Goal: Information Seeking & Learning: Learn about a topic

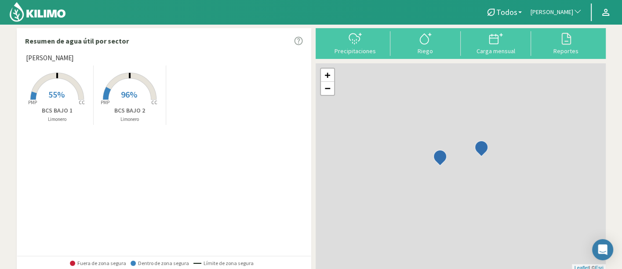
click at [562, 7] on button "[PERSON_NAME]" at bounding box center [556, 12] width 60 height 19
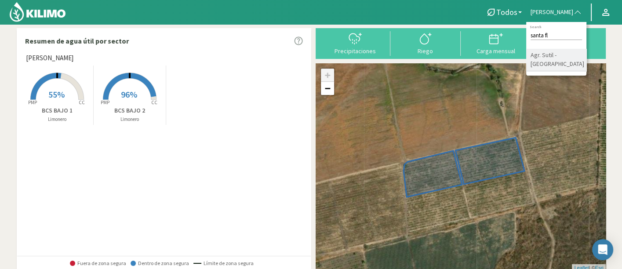
type input "santa fl"
click at [559, 64] on li "Agr. Sutil - [GEOGRAPHIC_DATA]" at bounding box center [556, 60] width 60 height 22
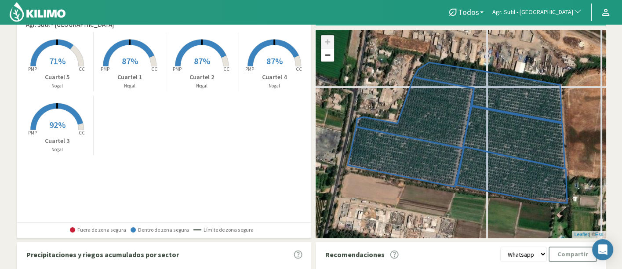
scroll to position [49, 0]
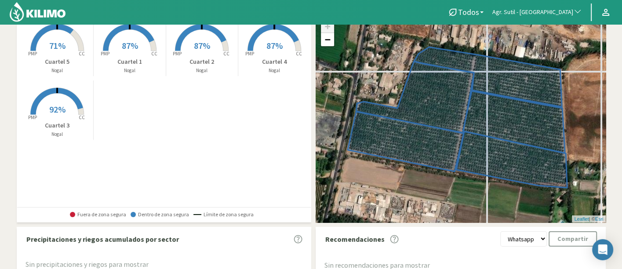
click at [59, 53] on rect at bounding box center [57, 52] width 70 height 70
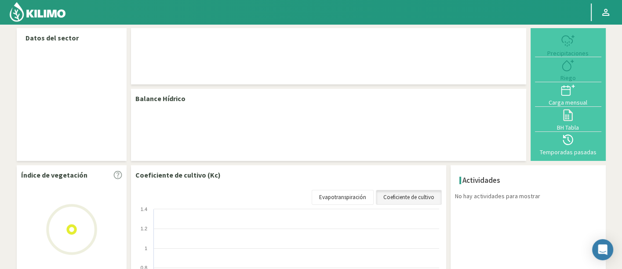
select select "25: Object"
select select "4: Object"
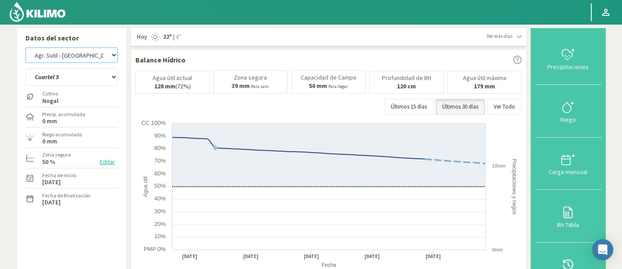
click at [75, 54] on select "Agr. Huertos de Chocalan Agrícola Bakia Agrícola Bakia - IC Agrícola Exser - Ca…" at bounding box center [71, 54] width 92 height 15
select select "26: Object"
click at [25, 47] on select "Agr. Huertos de Chocalan Agrícola Bakia Agrícola Bakia - IC Agrícola Exser - Ca…" at bounding box center [71, 54] width 92 height 15
drag, startPoint x: 95, startPoint y: 76, endPoint x: 94, endPoint y: 84, distance: 8.9
click at [95, 76] on select "Cuartel 1 Cuartel 2 Cuartel 3 Cuartel 4 Cuartel 5" at bounding box center [71, 77] width 92 height 18
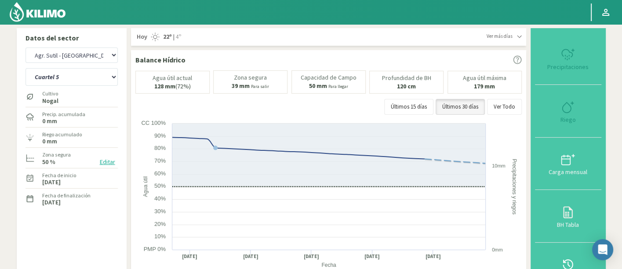
click at [47, 76] on select "Cuartel 1 Cuartel 2 Cuartel 3 Cuartel 4 Cuartel 5" at bounding box center [71, 77] width 92 height 18
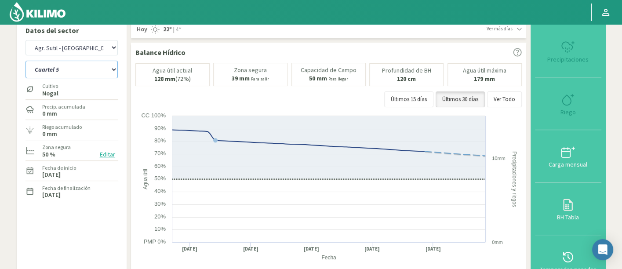
scroll to position [49, 0]
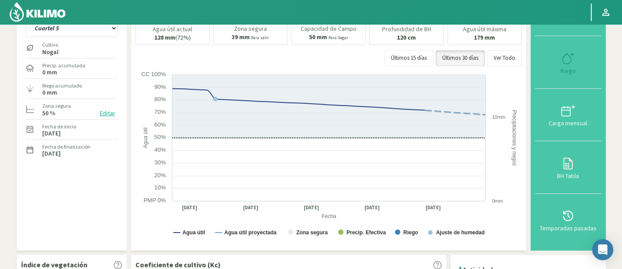
click at [80, 149] on label "Fecha de finalización" at bounding box center [66, 147] width 48 height 8
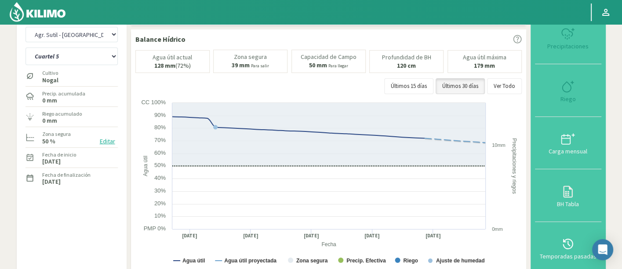
scroll to position [0, 0]
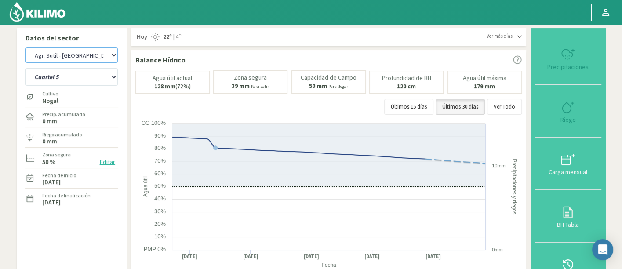
click at [103, 55] on select "Agr. Huertos de Chocalan Agrícola Bakia Agrícola Bakia - IC Agrícola Exser - Ca…" at bounding box center [71, 54] width 92 height 15
click at [103, 57] on select "Agr. Huertos de Chocalan Agrícola Bakia Agrícola Bakia - IC Agrícola Exser - Ca…" at bounding box center [71, 54] width 92 height 15
click at [98, 79] on select "Cuartel 1 Cuartel 2 Cuartel 3 Cuartel 4 Cuartel 5" at bounding box center [71, 77] width 92 height 18
click at [25, 68] on select "Cuartel 1 Cuartel 2 Cuartel 3 Cuartel 4 Cuartel 5" at bounding box center [71, 77] width 92 height 18
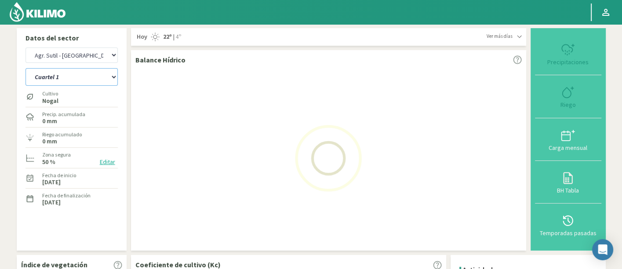
click at [94, 76] on select "Cuartel 1 Cuartel 2 Cuartel 3 Cuartel 4 Cuartel 5 Cuartel 6 Cuartel A.3 Cuartel…" at bounding box center [71, 77] width 92 height 18
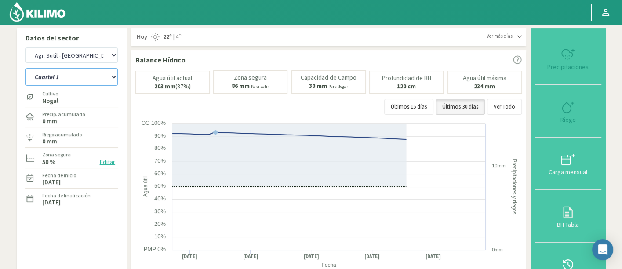
select select "15: Object"
click at [25, 68] on select "Cuartel 1 Cuartel 2 Cuartel 3 Cuartel 4 Cuartel 5 Cuartel 6 Cuartel A.3 Cuartel…" at bounding box center [71, 77] width 92 height 18
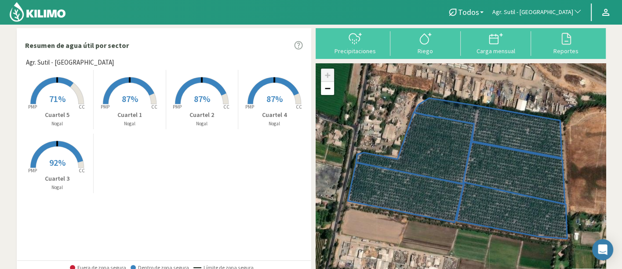
click at [544, 7] on button "Agr. Sutil - [GEOGRAPHIC_DATA]" at bounding box center [537, 12] width 98 height 19
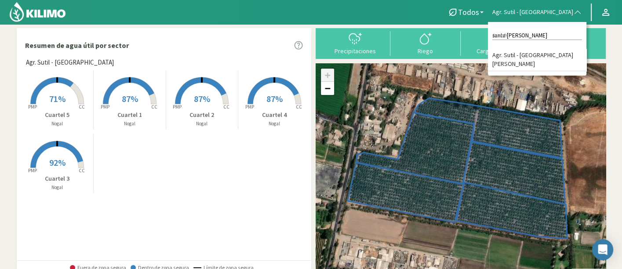
type input "santa rebeca"
click at [551, 50] on li "Agr. Sutil - [GEOGRAPHIC_DATA]" at bounding box center [537, 60] width 98 height 22
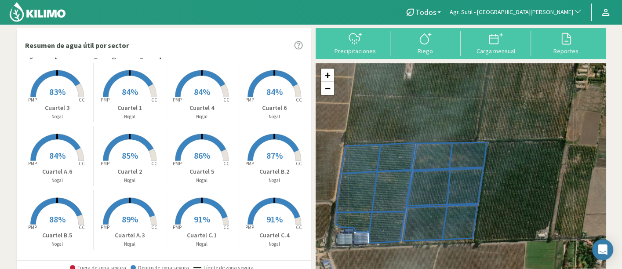
scroll to position [7, 0]
click at [267, 228] on rect at bounding box center [274, 225] width 70 height 70
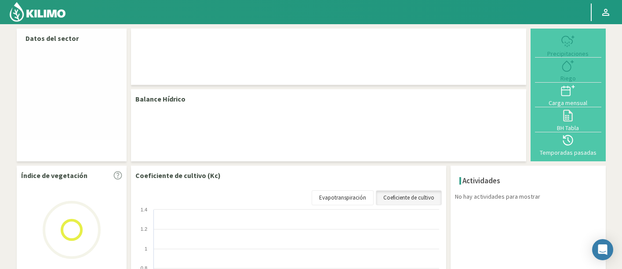
select select "26: Object"
select select "11: Object"
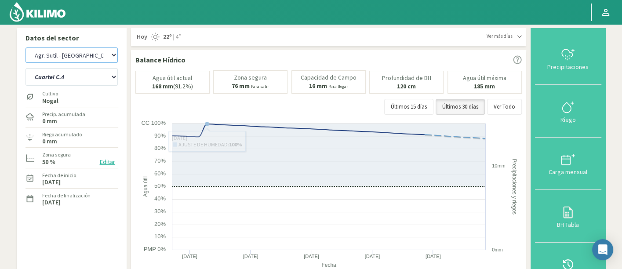
click at [90, 59] on select "Agr. Huertos de Chocalan Agrícola Bakia Agrícola Bakia - IC Agrícola Exser - Ca…" at bounding box center [71, 54] width 92 height 15
drag, startPoint x: 48, startPoint y: 17, endPoint x: 65, endPoint y: 13, distance: 17.2
click at [48, 17] on img at bounding box center [38, 11] width 58 height 21
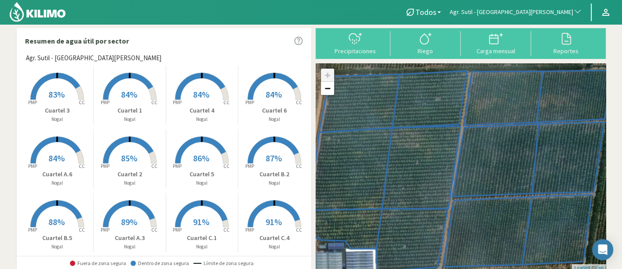
click at [541, 15] on span "Agr. Sutil - [GEOGRAPHIC_DATA]" at bounding box center [511, 12] width 123 height 9
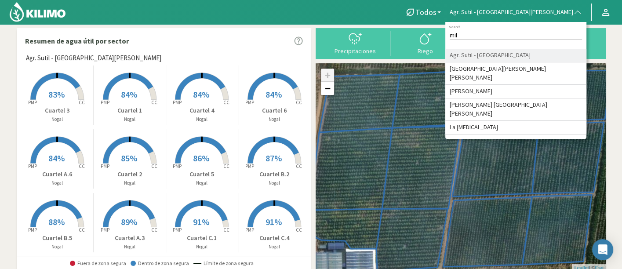
type input "mil"
click at [553, 54] on li "Agr. Sutil - [GEOGRAPHIC_DATA]" at bounding box center [515, 56] width 141 height 14
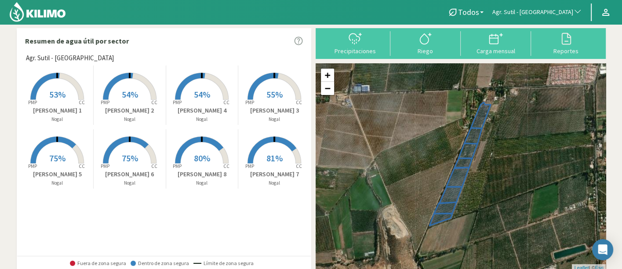
click at [202, 172] on p "Chandler 8" at bounding box center [202, 174] width 72 height 9
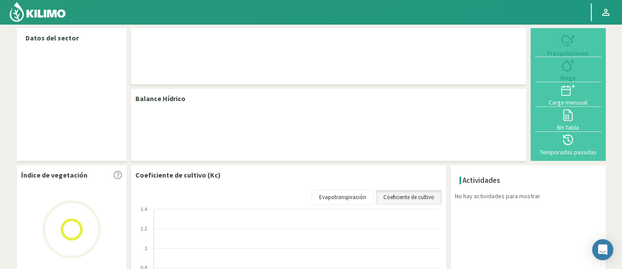
click at [61, 19] on img at bounding box center [38, 11] width 58 height 21
click at [61, 13] on img at bounding box center [38, 11] width 58 height 21
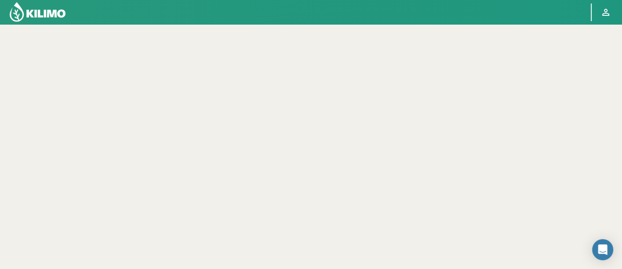
click at [61, 13] on img at bounding box center [38, 11] width 58 height 21
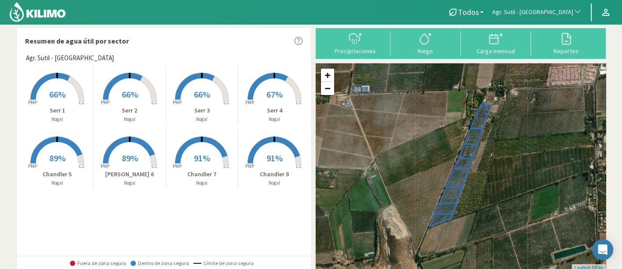
click at [253, 178] on p "Chandler 8" at bounding box center [274, 174] width 73 height 9
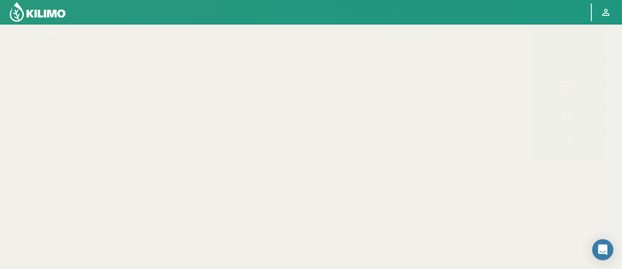
select select "23: Object"
select select "3: Object"
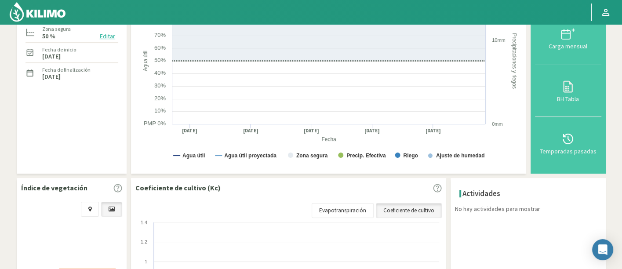
scroll to position [146, 0]
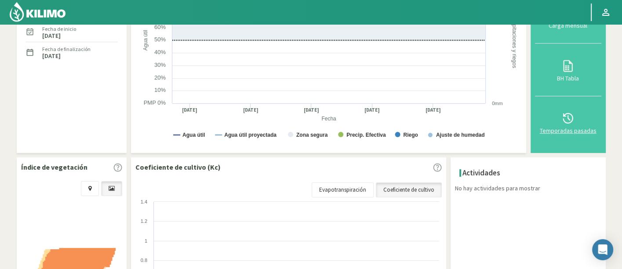
click at [566, 121] on icon at bounding box center [568, 118] width 14 height 14
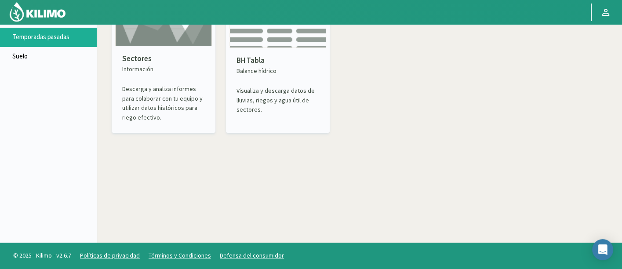
scroll to position [50, 0]
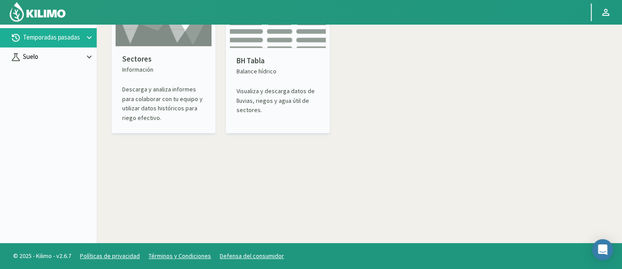
click at [58, 57] on p "Suelo" at bounding box center [52, 57] width 63 height 10
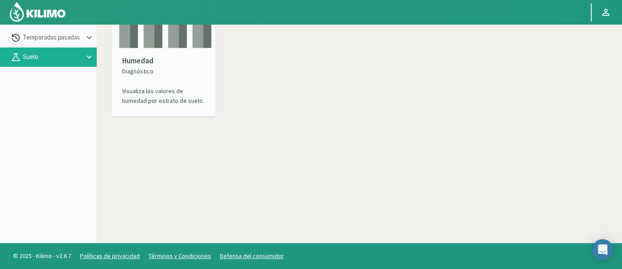
click at [131, 78] on div "Humedad Diagnóstico Visualiza los valores de humedad por estrato de suelo." at bounding box center [163, 80] width 97 height 64
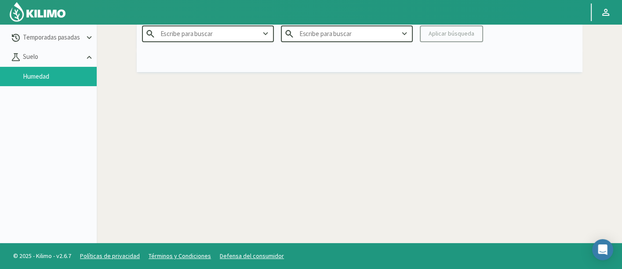
type input "Agr. Huertos de [GEOGRAPHIC_DATA]"
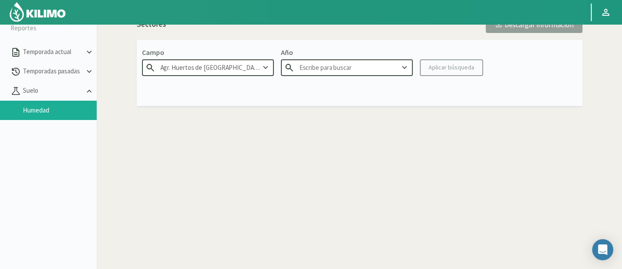
scroll to position [1, 0]
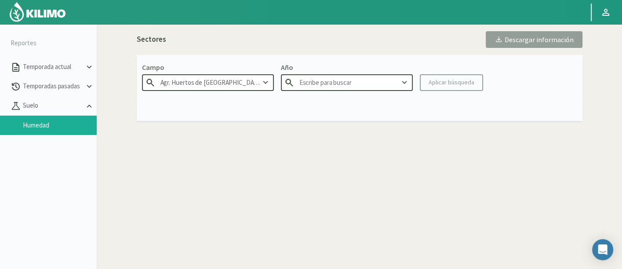
type input "2025"
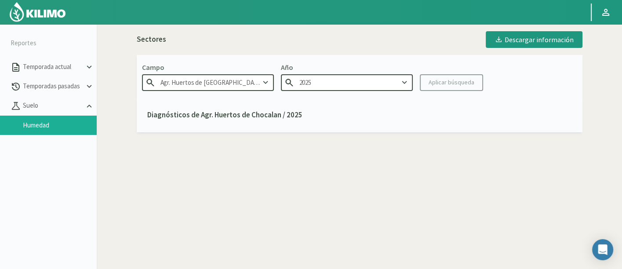
click at [239, 78] on input "Agr. Huertos de [GEOGRAPHIC_DATA]" at bounding box center [208, 82] width 132 height 16
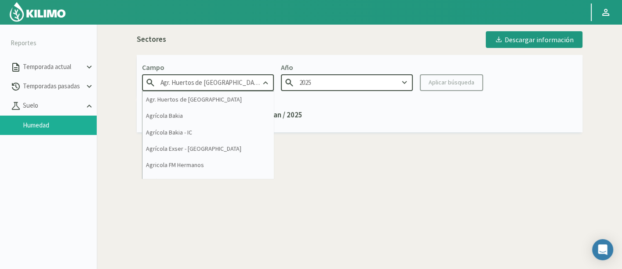
click at [239, 78] on input "Agr. Huertos de [GEOGRAPHIC_DATA]" at bounding box center [208, 82] width 132 height 16
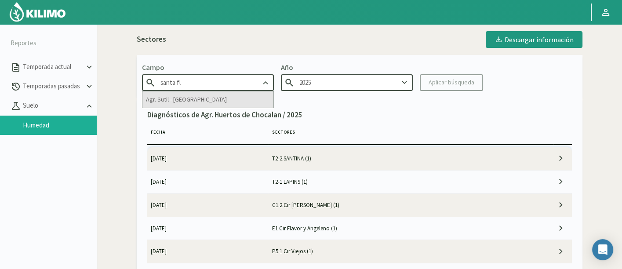
click at [231, 105] on div "Agr. Sutil - [GEOGRAPHIC_DATA]" at bounding box center [207, 99] width 131 height 16
type input "Agr. Sutil - [GEOGRAPHIC_DATA]"
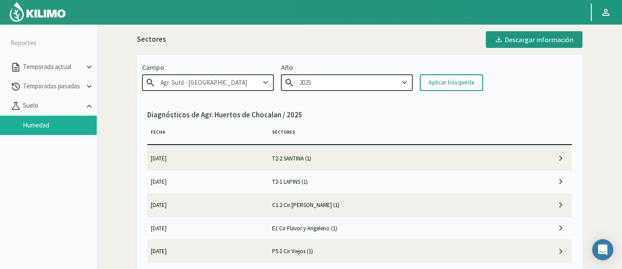
click at [423, 87] on button "Aplicar búsqueda" at bounding box center [451, 82] width 63 height 17
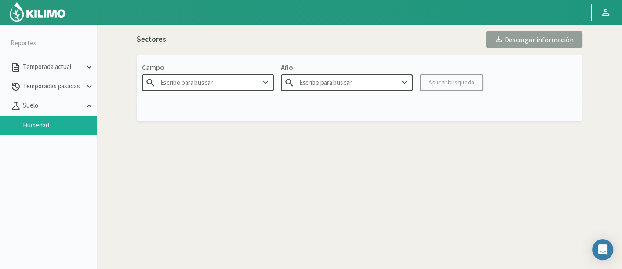
type input "Agr. Sutil - [GEOGRAPHIC_DATA]"
type input "2025"
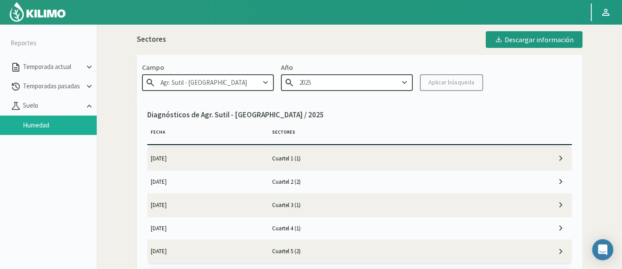
click at [408, 161] on td "Cuartel 1 (1)" at bounding box center [389, 158] width 243 height 23
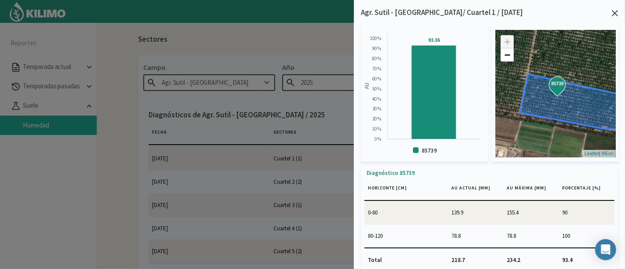
click at [613, 7] on div "Agr. Sutil - [GEOGRAPHIC_DATA]/ Cuartel 1 / [DATE] Created with Highcharts 9.2.…" at bounding box center [489, 134] width 271 height 269
click at [615, 12] on icon at bounding box center [615, 13] width 6 height 6
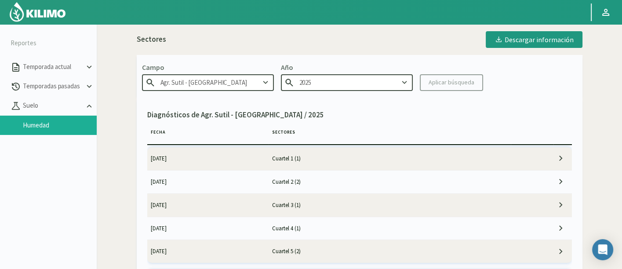
click at [388, 184] on td "Cuartel 2 (2)" at bounding box center [389, 181] width 243 height 23
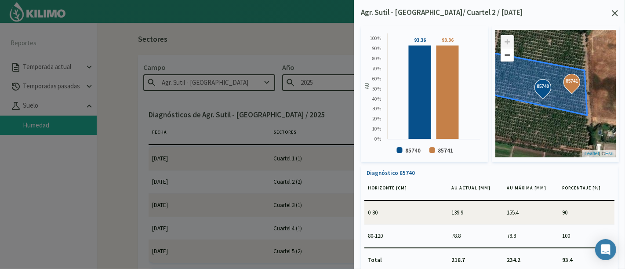
click at [616, 11] on icon at bounding box center [615, 13] width 6 height 6
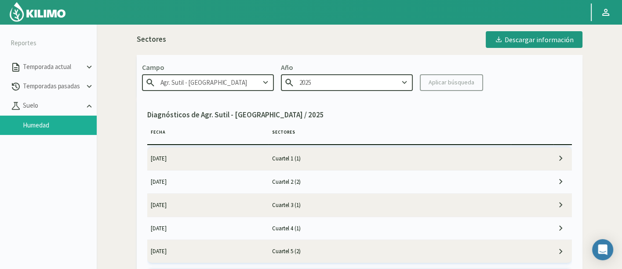
click at [404, 194] on td "Cuartel 3 (1)" at bounding box center [389, 204] width 243 height 23
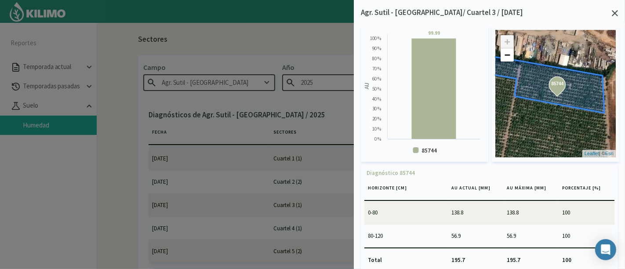
click at [616, 12] on icon at bounding box center [615, 13] width 6 height 6
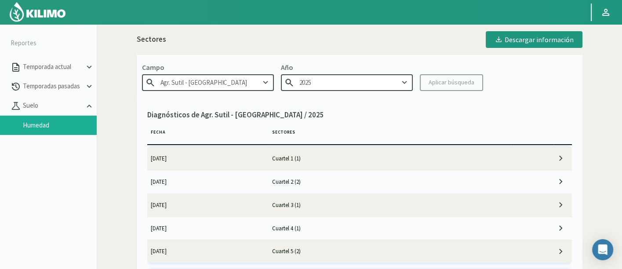
click at [359, 233] on td "Cuartel 4 (1)" at bounding box center [389, 228] width 243 height 23
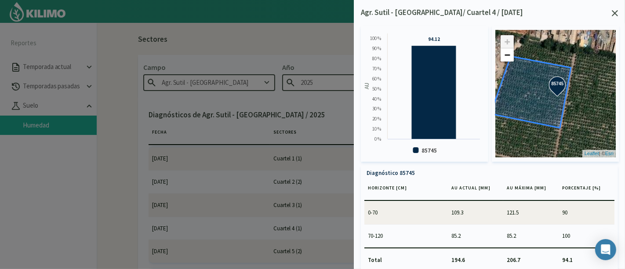
click at [613, 14] on icon at bounding box center [615, 13] width 6 height 6
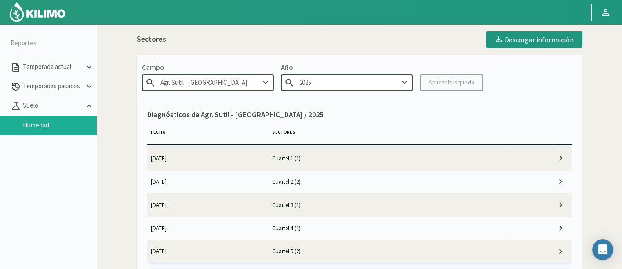
click at [363, 254] on td "Cuartel 5 (2)" at bounding box center [389, 251] width 243 height 23
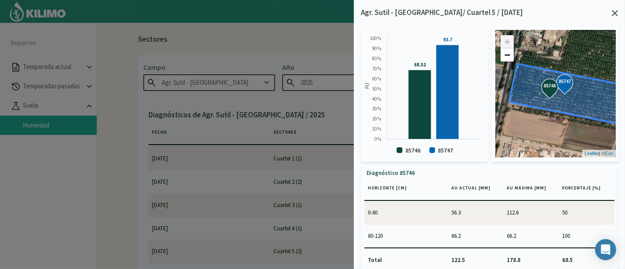
click at [613, 10] on icon at bounding box center [615, 13] width 6 height 6
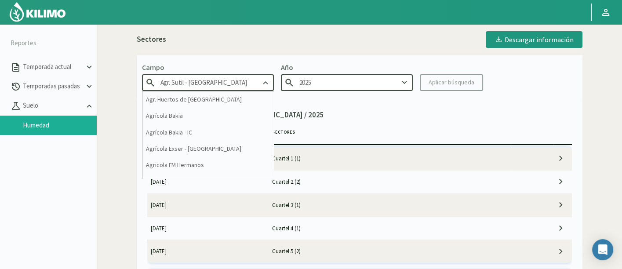
click at [229, 84] on input "Agr. Sutil - [GEOGRAPHIC_DATA]" at bounding box center [208, 82] width 132 height 16
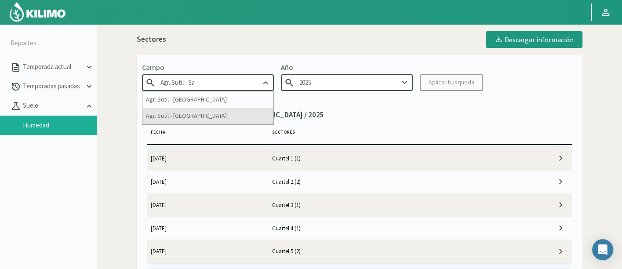
click at [233, 108] on div "Agr. Sutil - [GEOGRAPHIC_DATA]" at bounding box center [207, 116] width 131 height 16
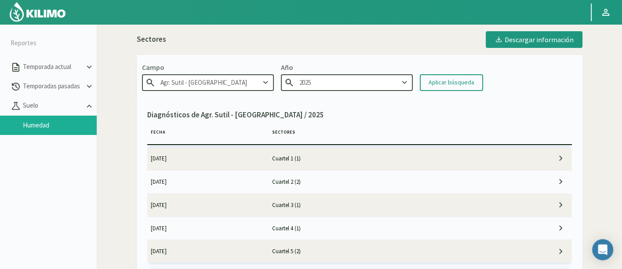
click at [436, 83] on div "Aplicar búsqueda" at bounding box center [451, 82] width 46 height 9
click at [247, 154] on td "[DATE]" at bounding box center [207, 158] width 121 height 23
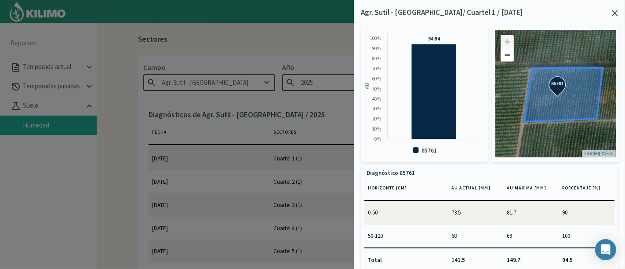
click at [613, 13] on icon at bounding box center [615, 13] width 6 height 6
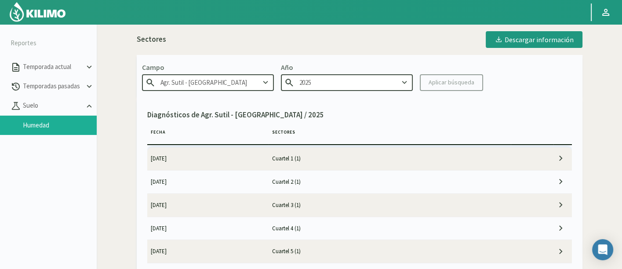
click at [349, 177] on td "Cuartel 2 (1)" at bounding box center [389, 181] width 243 height 23
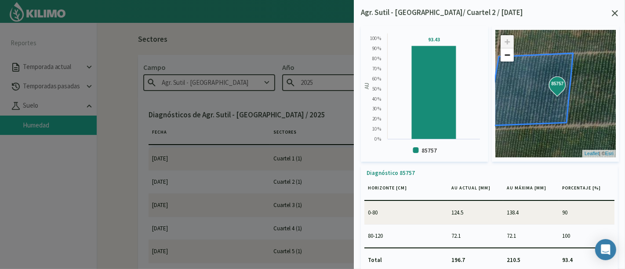
click at [618, 11] on div "Agr. Sutil - [GEOGRAPHIC_DATA]/ Cuartel 2 / [DATE] Created with Highcharts 9.2.…" at bounding box center [489, 134] width 271 height 269
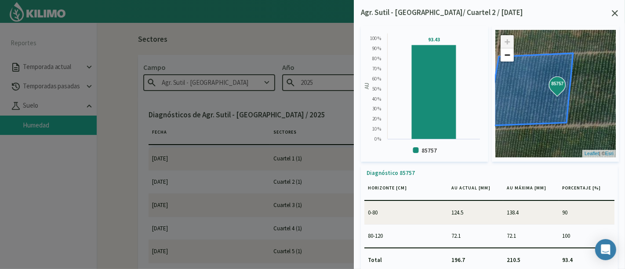
click at [298, 211] on div at bounding box center [312, 134] width 625 height 269
click at [617, 10] on div at bounding box center [615, 13] width 6 height 6
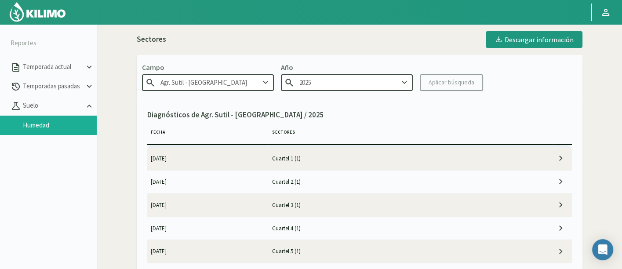
click at [335, 207] on td "Cuartel 3 (1)" at bounding box center [389, 204] width 243 height 23
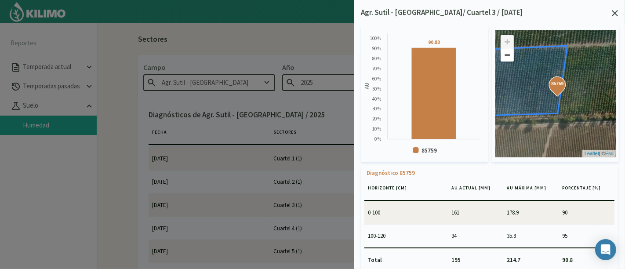
click at [616, 14] on icon at bounding box center [615, 13] width 6 height 6
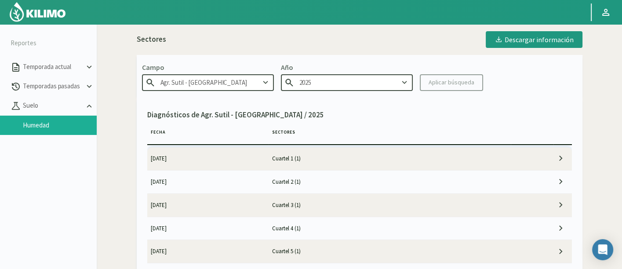
click at [363, 233] on td "Cuartel 4 (1)" at bounding box center [389, 228] width 243 height 23
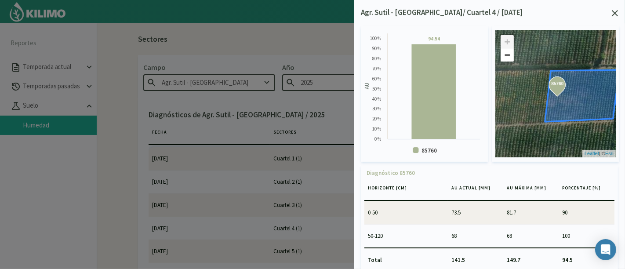
click at [615, 14] on icon at bounding box center [615, 13] width 6 height 6
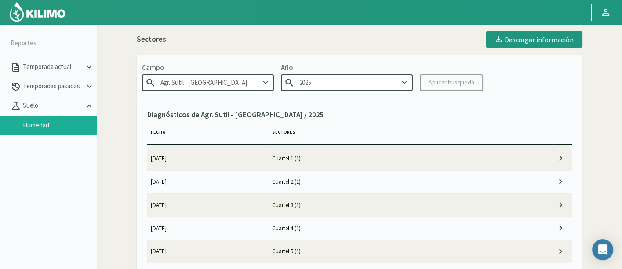
click at [308, 250] on td "Cuartel 5 (1)" at bounding box center [389, 251] width 243 height 23
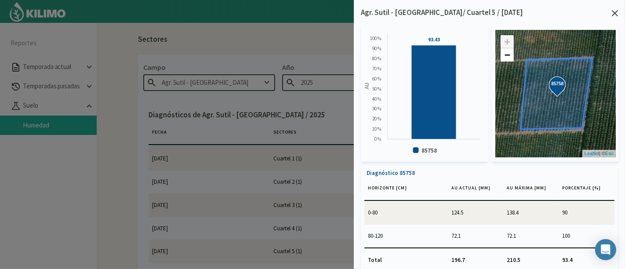
click at [616, 11] on icon at bounding box center [615, 13] width 6 height 6
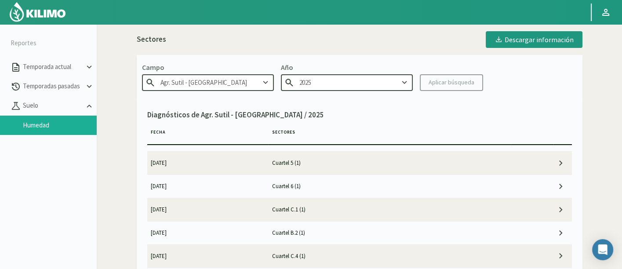
scroll to position [98, 0]
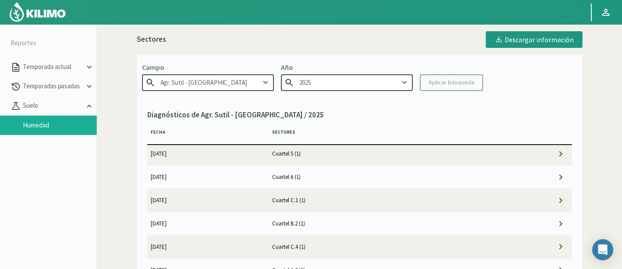
click at [351, 175] on td "Cuartel 6 (1)" at bounding box center [389, 177] width 243 height 23
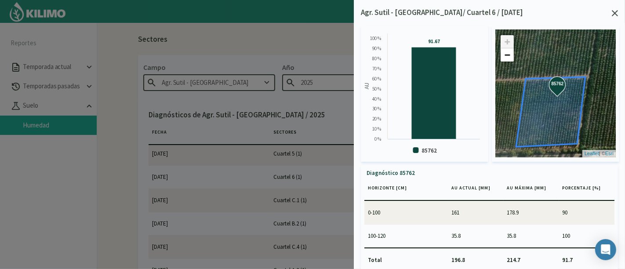
click at [617, 17] on svg-icon at bounding box center [615, 14] width 6 height 8
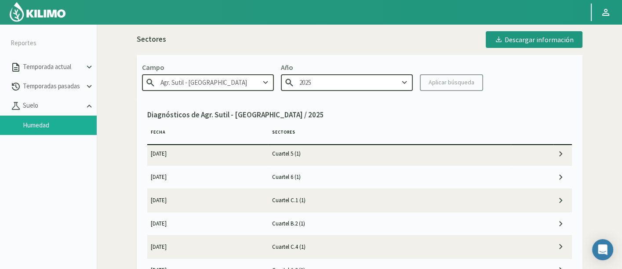
click at [314, 197] on td "Cuartel C.1 (1)" at bounding box center [389, 200] width 243 height 23
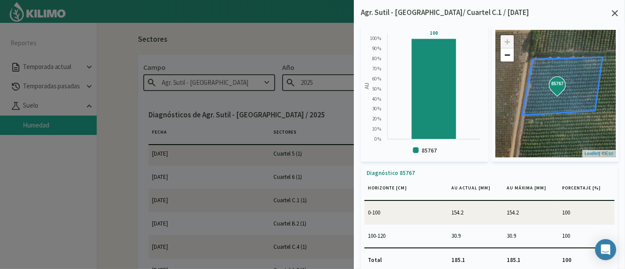
click at [617, 13] on icon at bounding box center [615, 13] width 6 height 6
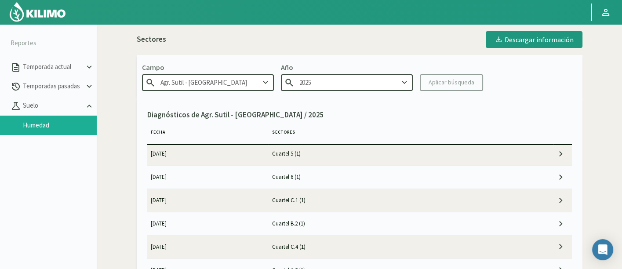
click at [394, 223] on td "Cuartel B.2 (1)" at bounding box center [389, 223] width 243 height 23
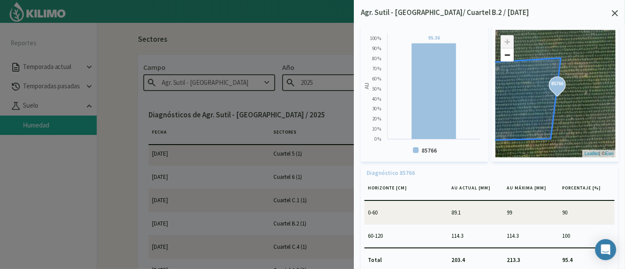
click at [616, 16] on icon at bounding box center [615, 13] width 6 height 6
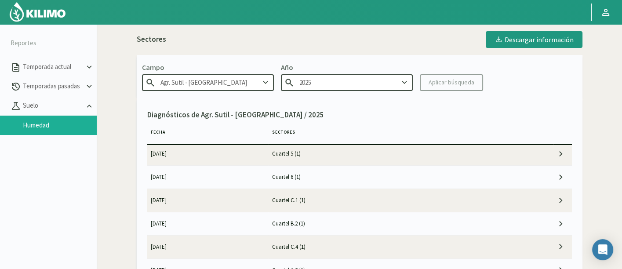
click at [341, 247] on td "Cuartel C.4 (1)" at bounding box center [389, 246] width 243 height 23
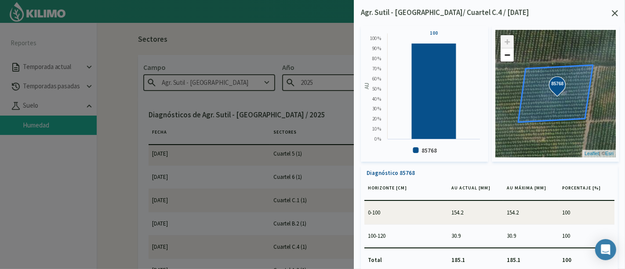
click at [617, 11] on icon at bounding box center [615, 13] width 6 height 6
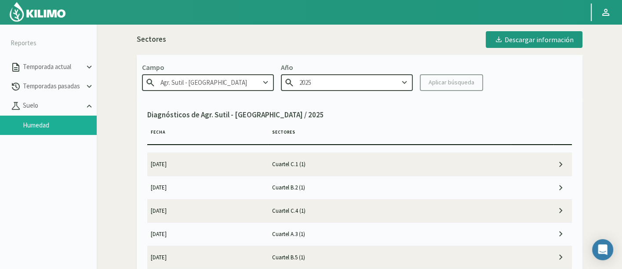
scroll to position [146, 0]
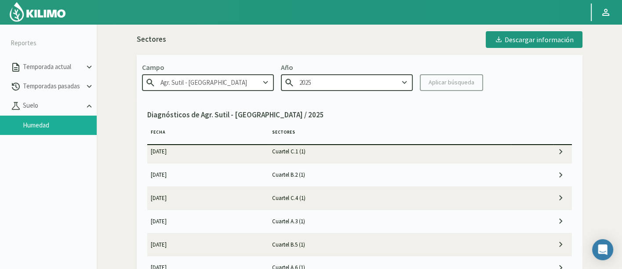
click at [340, 221] on td "Cuartel A.3 (1)" at bounding box center [389, 221] width 243 height 23
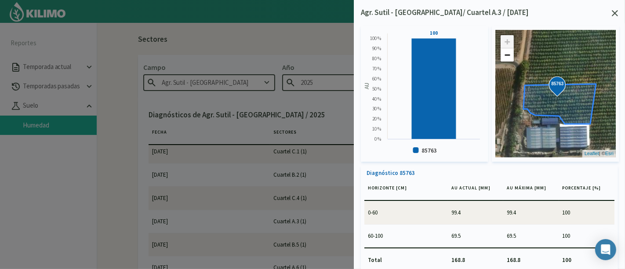
click at [612, 16] on icon at bounding box center [615, 13] width 6 height 6
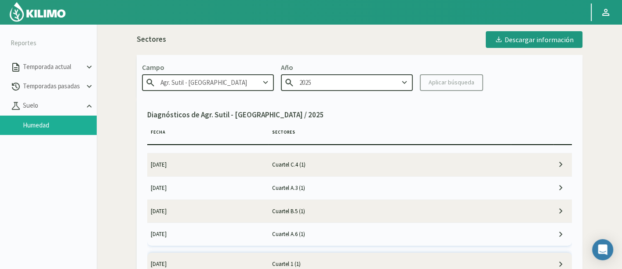
scroll to position [195, 0]
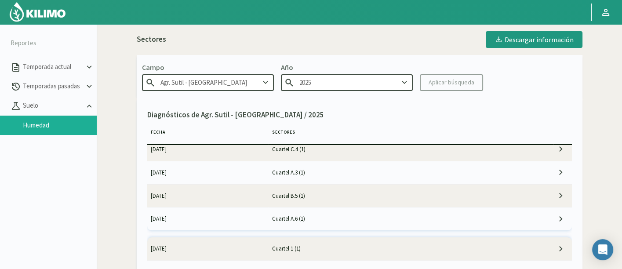
click at [331, 198] on td "Cuartel B.5 (1)" at bounding box center [389, 195] width 243 height 23
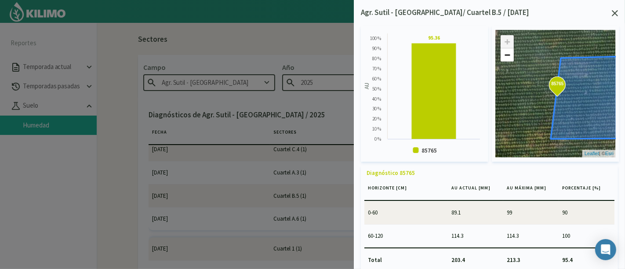
click at [615, 12] on icon at bounding box center [615, 13] width 6 height 6
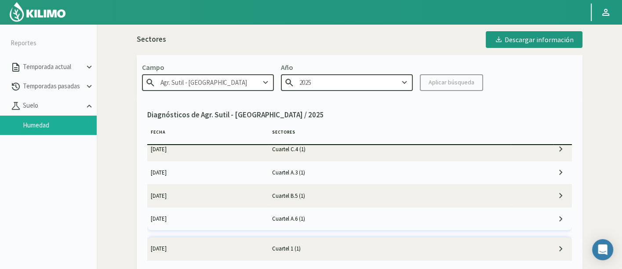
click at [335, 218] on td "Cuartel A.6 (1)" at bounding box center [389, 218] width 243 height 23
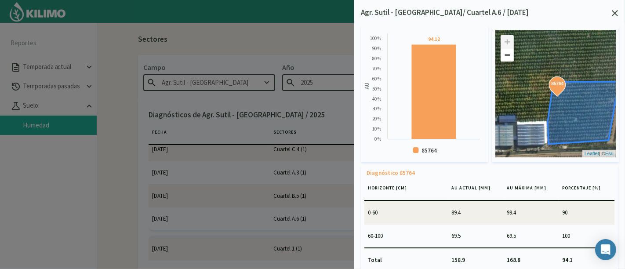
click at [616, 14] on icon at bounding box center [615, 13] width 6 height 6
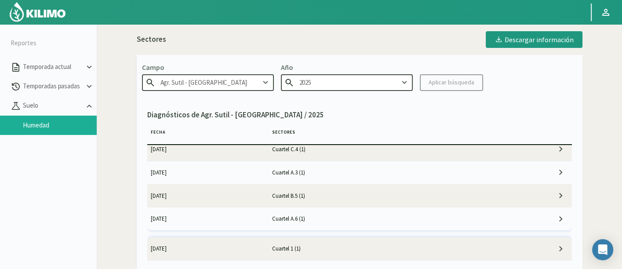
click at [226, 76] on input "Agr. Sutil - [GEOGRAPHIC_DATA]" at bounding box center [208, 82] width 132 height 16
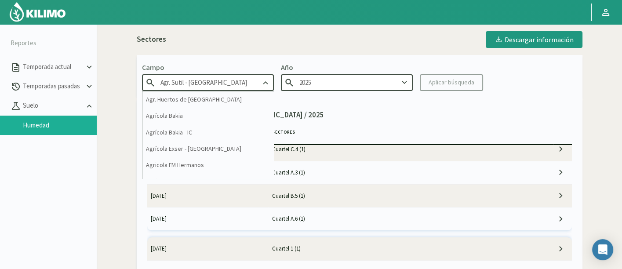
click at [226, 76] on input "Agr. Sutil - [GEOGRAPHIC_DATA]" at bounding box center [208, 82] width 132 height 16
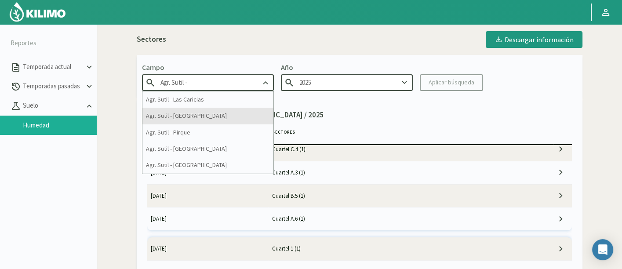
click at [221, 113] on div "Agr. Sutil - [GEOGRAPHIC_DATA]" at bounding box center [207, 116] width 131 height 16
type input "Agr. Sutil - [GEOGRAPHIC_DATA]"
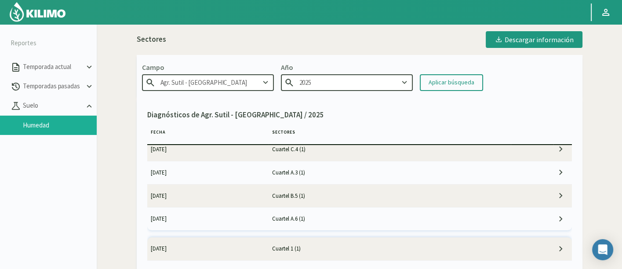
click at [441, 83] on div "Aplicar búsqueda" at bounding box center [451, 82] width 46 height 9
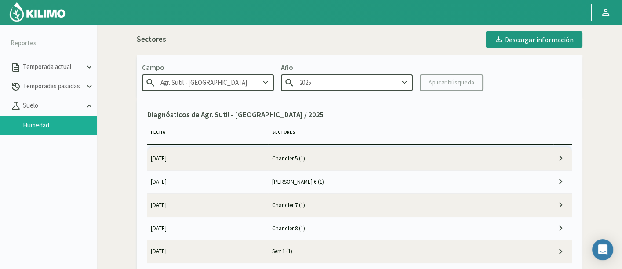
click at [317, 160] on td "Chandler 5 (1)" at bounding box center [389, 158] width 243 height 23
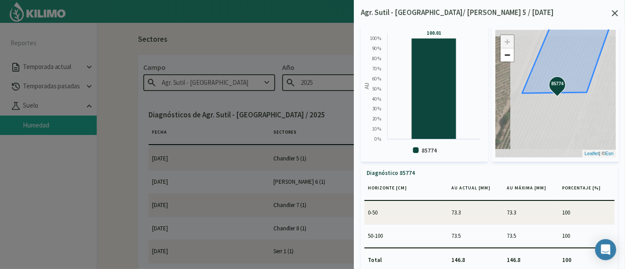
click at [614, 15] on icon at bounding box center [615, 13] width 6 height 6
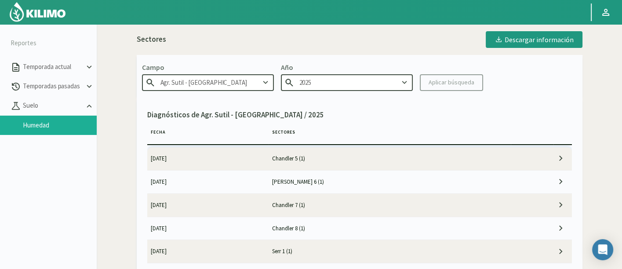
click at [335, 178] on td "[PERSON_NAME] 6 (1)" at bounding box center [389, 181] width 243 height 23
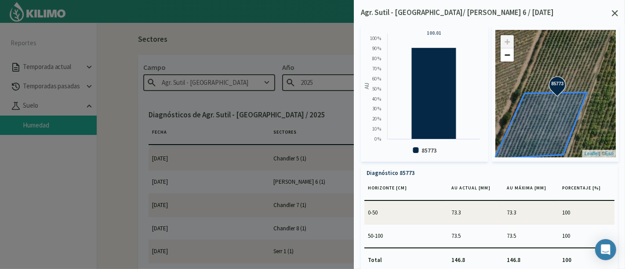
click at [615, 11] on icon at bounding box center [615, 13] width 6 height 6
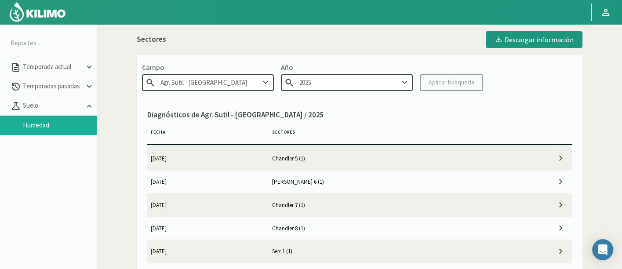
click at [356, 207] on td "Chandler 7 (1)" at bounding box center [389, 204] width 243 height 23
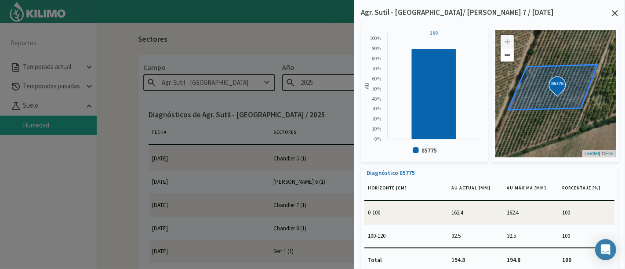
click at [617, 12] on icon at bounding box center [615, 13] width 6 height 6
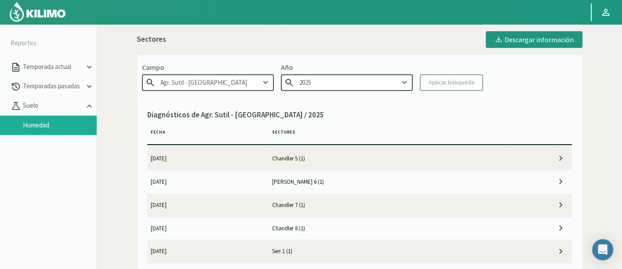
click at [349, 222] on td "Chandler 8 (1)" at bounding box center [389, 228] width 243 height 23
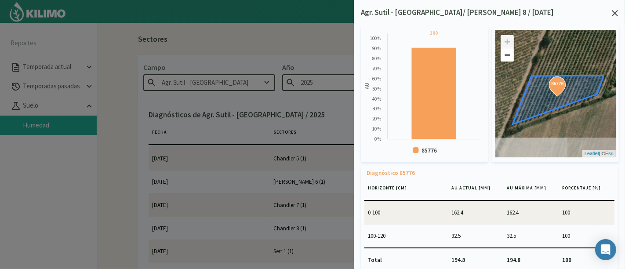
click at [617, 16] on icon at bounding box center [615, 13] width 6 height 6
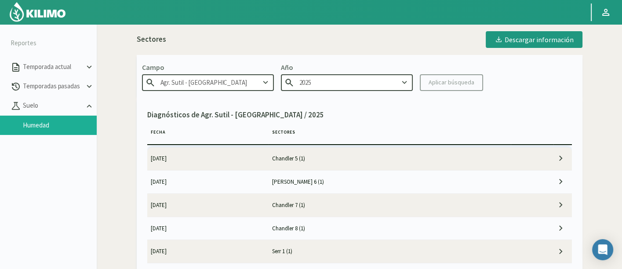
click at [353, 248] on td "Serr 1 (1)" at bounding box center [389, 251] width 243 height 23
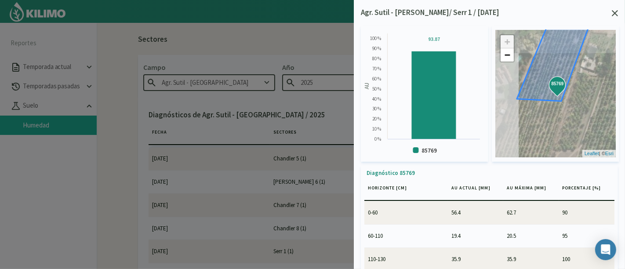
click at [614, 15] on icon at bounding box center [615, 13] width 6 height 6
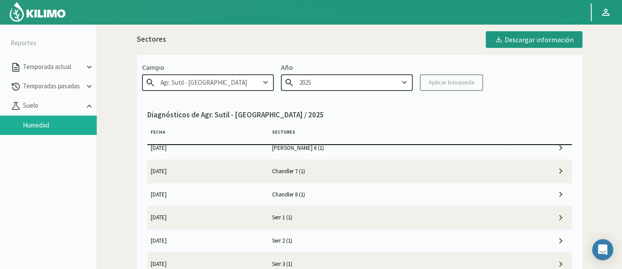
scroll to position [49, 0]
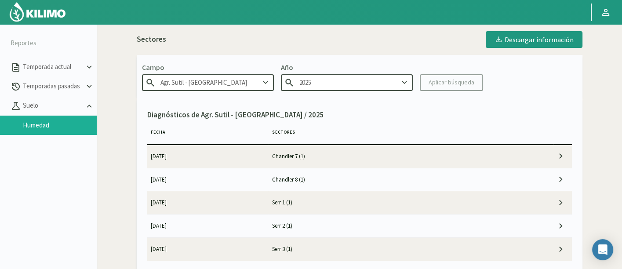
click at [366, 233] on td "Serr 2 (1)" at bounding box center [389, 225] width 243 height 23
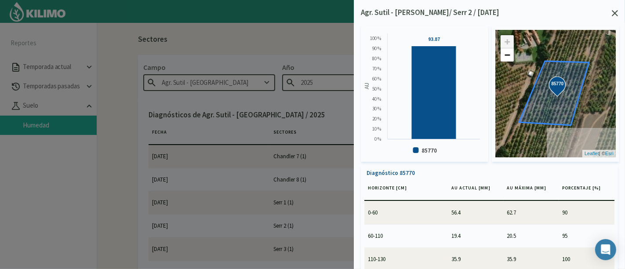
click at [612, 12] on icon at bounding box center [615, 13] width 6 height 6
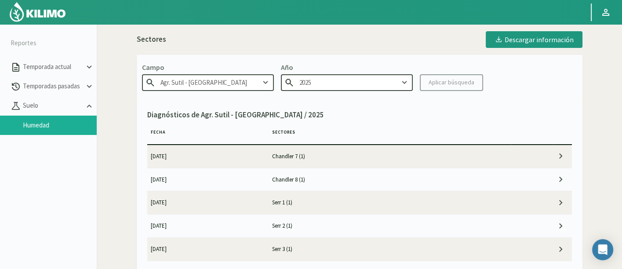
click at [319, 244] on td "Serr 3 (1)" at bounding box center [389, 249] width 243 height 23
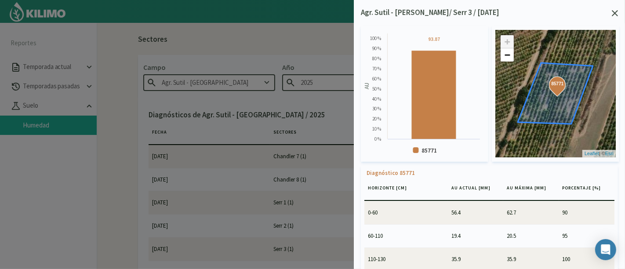
click at [615, 15] on icon at bounding box center [615, 13] width 6 height 6
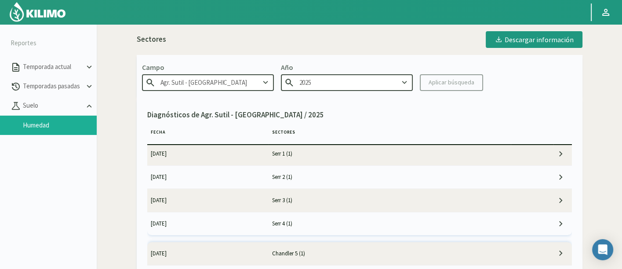
scroll to position [146, 0]
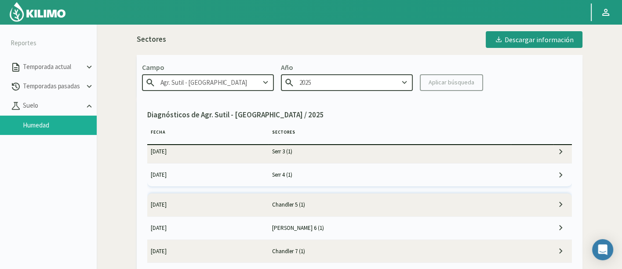
click at [352, 171] on td "Serr 4 (1)" at bounding box center [389, 174] width 243 height 23
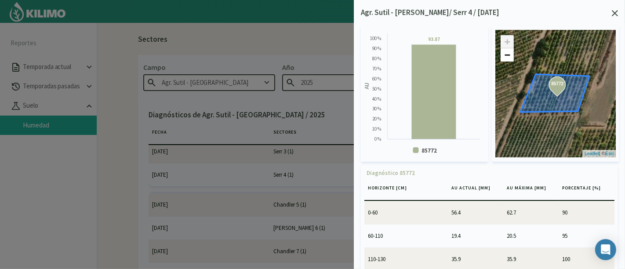
click at [615, 12] on icon at bounding box center [615, 13] width 6 height 6
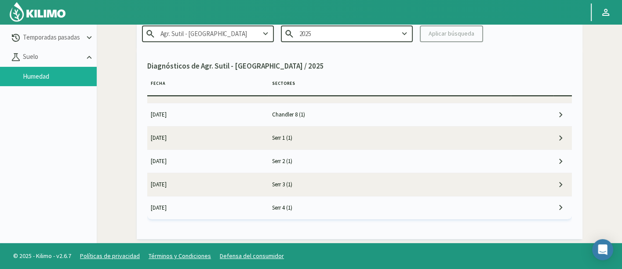
scroll to position [258, 0]
